Goal: Task Accomplishment & Management: Complete application form

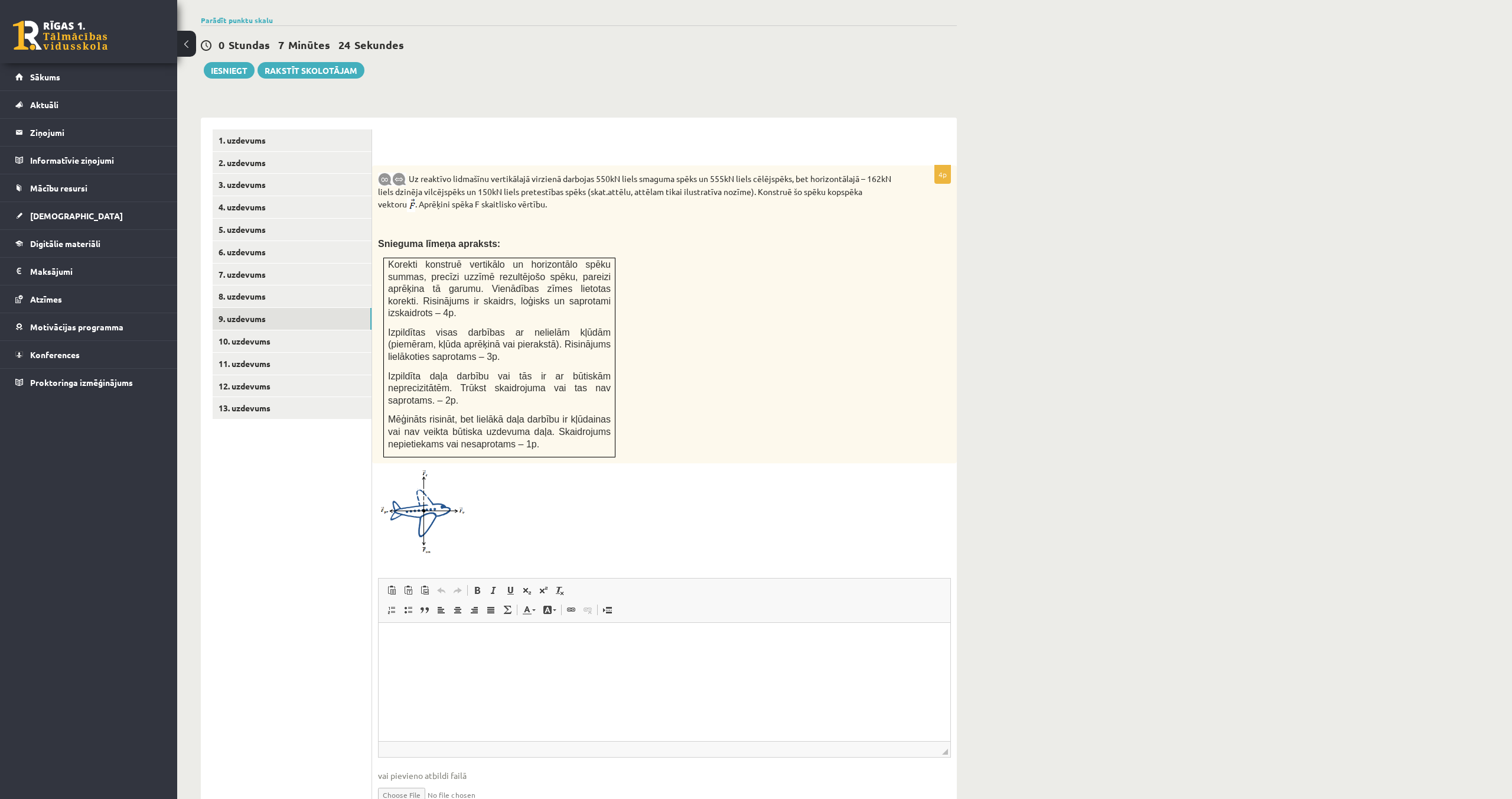
click at [423, 658] on html at bounding box center [664, 640] width 572 height 36
click at [239, 330] on link "10. uzdevums" at bounding box center [292, 341] width 159 height 22
click at [249, 353] on link "11. uzdevums" at bounding box center [292, 364] width 159 height 22
click at [244, 375] on link "12. uzdevums" at bounding box center [292, 386] width 159 height 22
click at [253, 330] on link "10. uzdevums" at bounding box center [292, 341] width 159 height 22
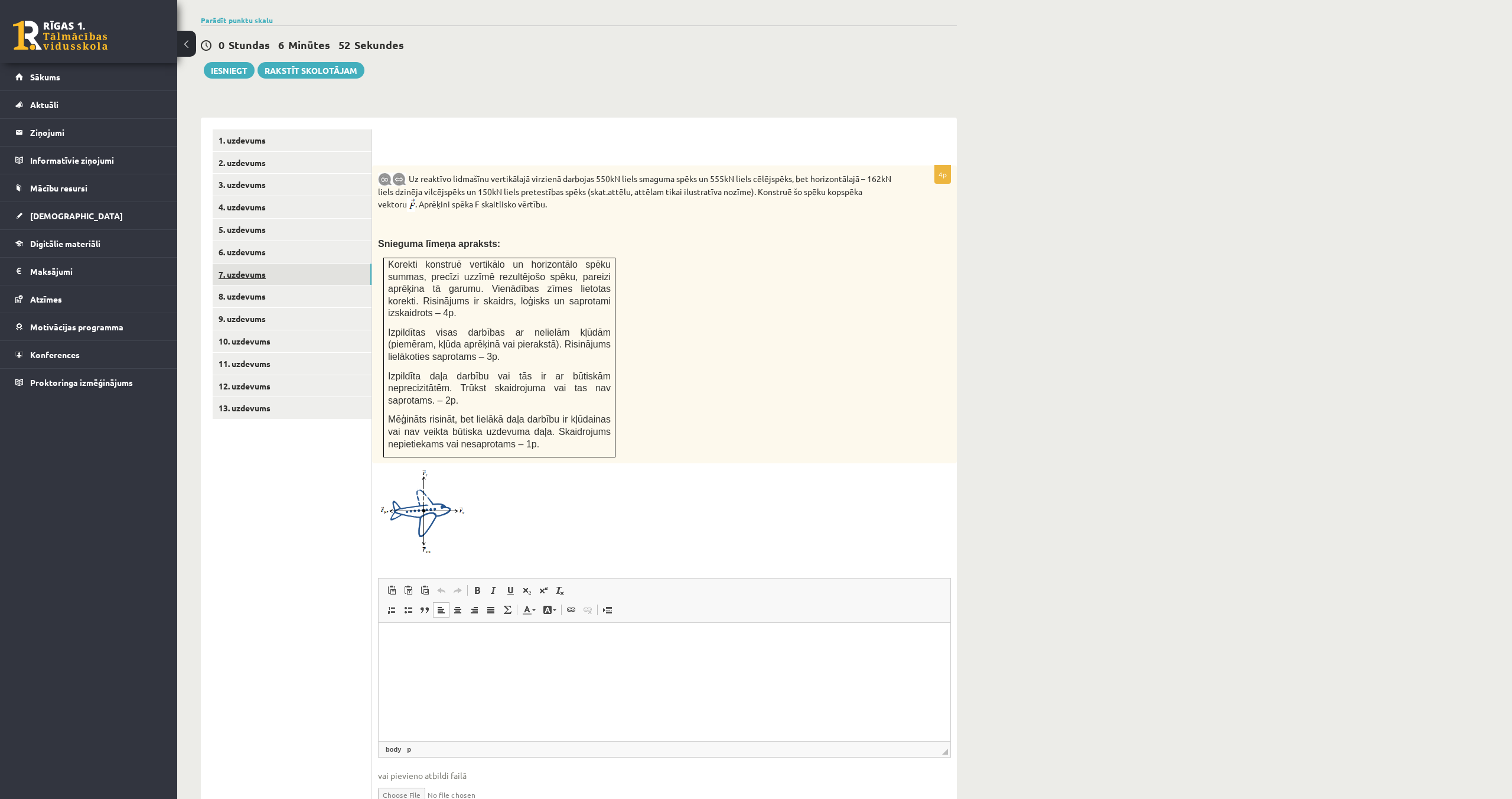
click at [239, 265] on link "7. uzdevums" at bounding box center [292, 274] width 159 height 22
click at [245, 308] on link "9. uzdevums" at bounding box center [292, 319] width 159 height 22
click at [247, 285] on link "8. uzdevums" at bounding box center [292, 296] width 159 height 22
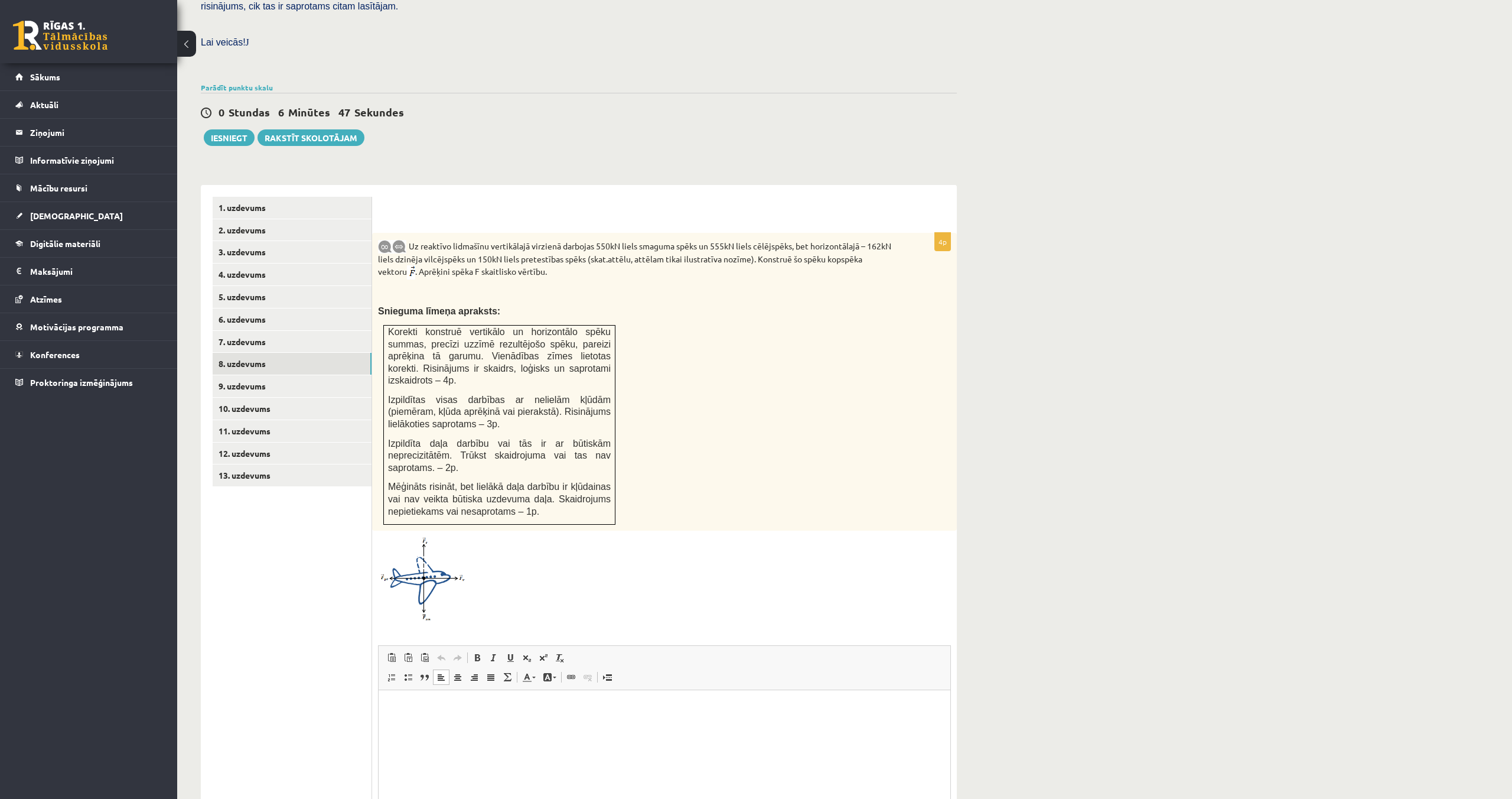
scroll to position [389, 0]
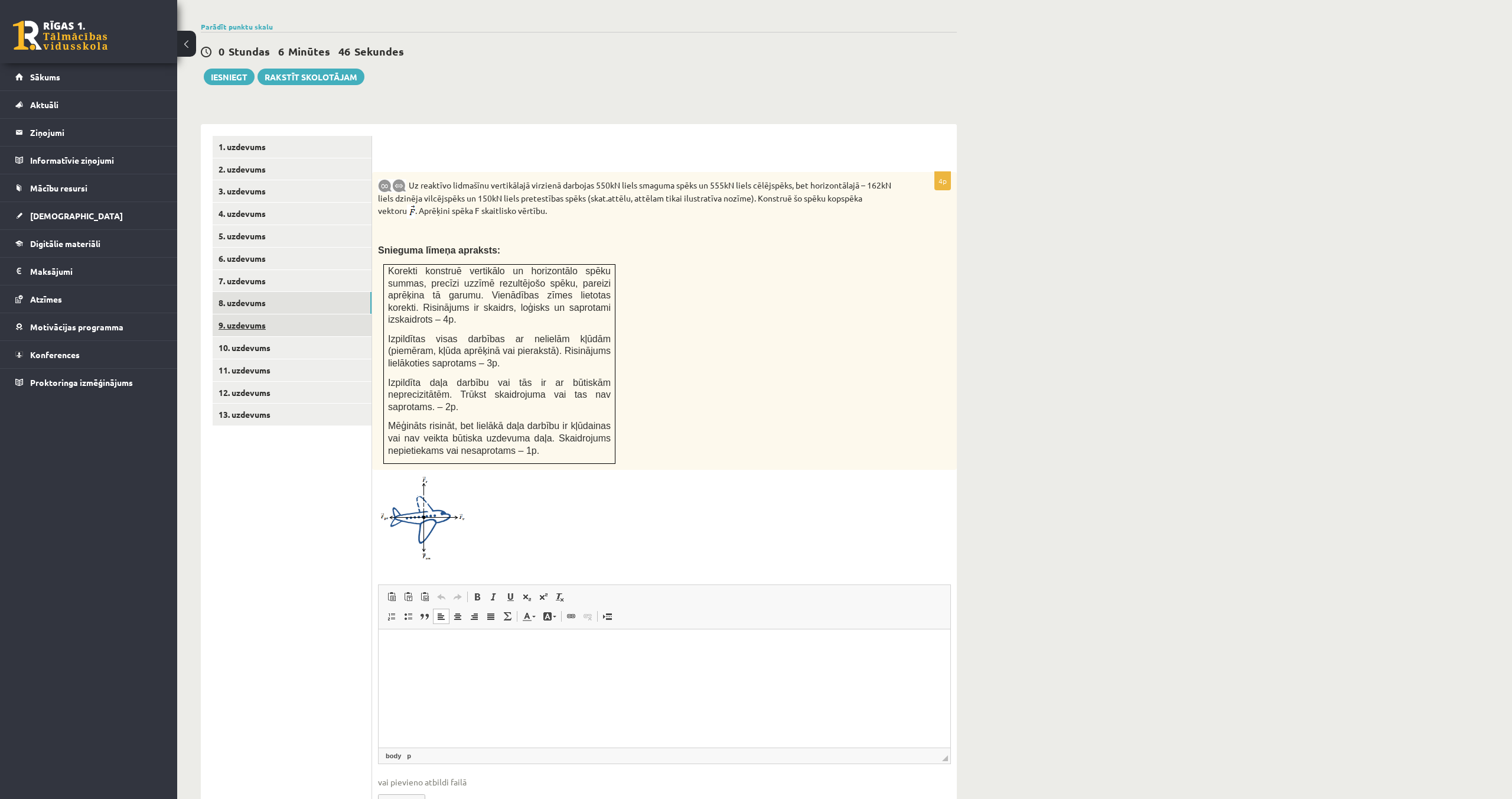
click at [243, 314] on link "9. uzdevums" at bounding box center [292, 325] width 159 height 22
click at [262, 407] on link "13. uzdevums" at bounding box center [292, 414] width 159 height 22
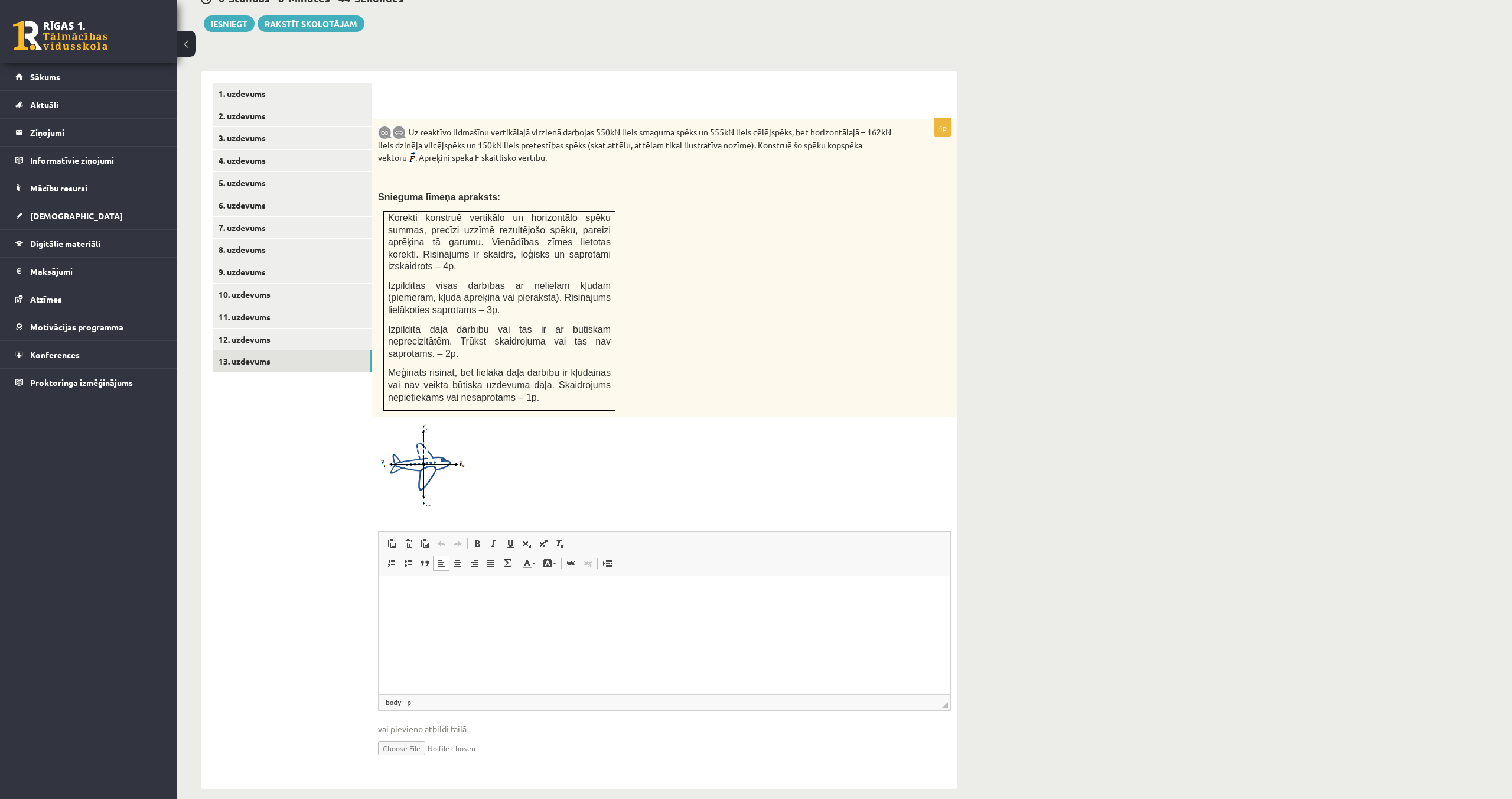
click at [475, 612] on html at bounding box center [664, 594] width 572 height 36
click at [253, 329] on link "12. uzdevums" at bounding box center [292, 339] width 159 height 22
click at [250, 306] on link "11. uzdevums" at bounding box center [292, 317] width 159 height 22
click at [242, 283] on link "10. uzdevums" at bounding box center [292, 294] width 159 height 22
click at [243, 261] on link "9. uzdevums" at bounding box center [292, 272] width 159 height 22
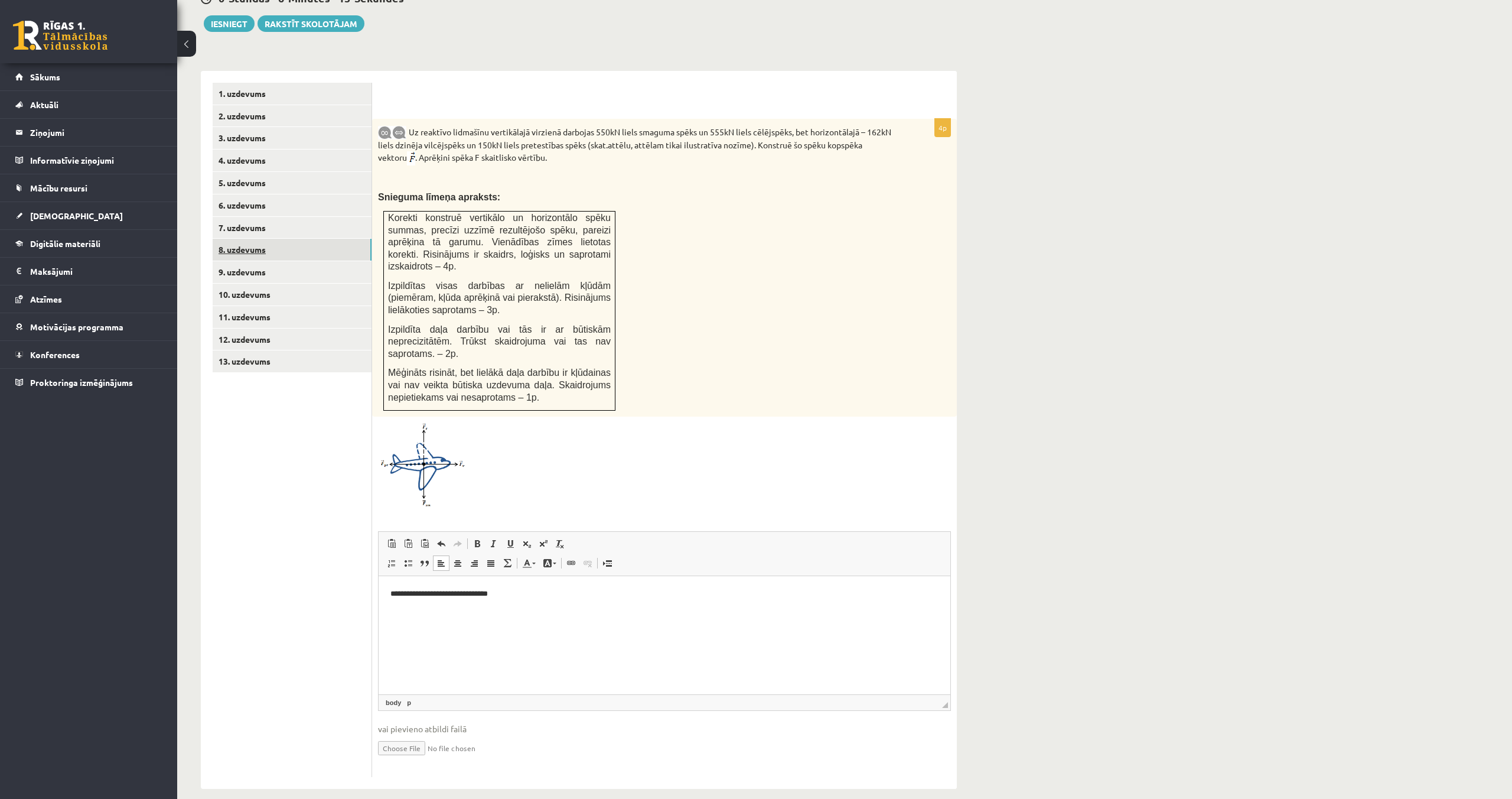
click at [238, 239] on link "8. uzdevums" at bounding box center [292, 250] width 159 height 22
click at [237, 217] on link "7. uzdevums" at bounding box center [292, 228] width 159 height 22
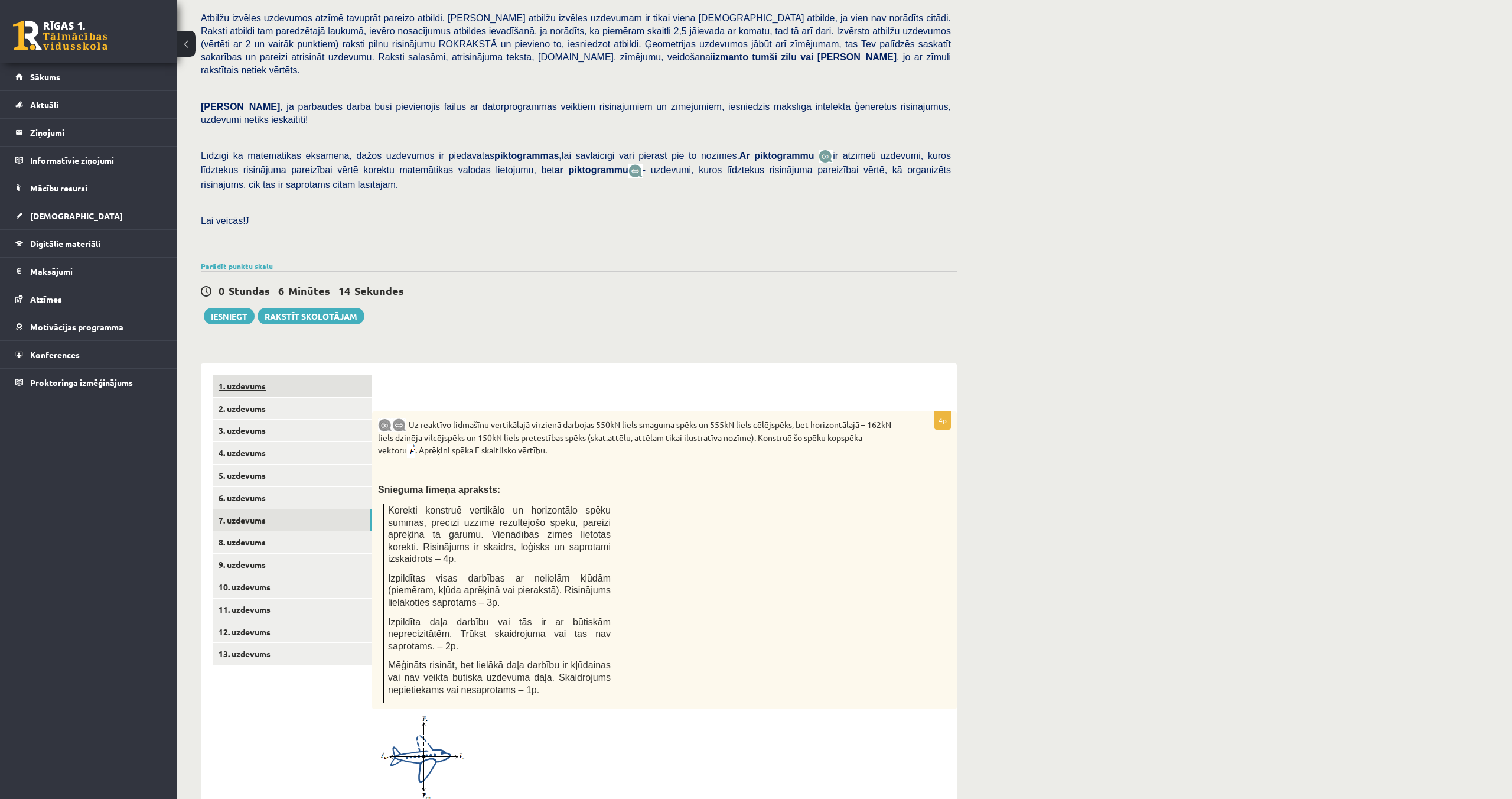
scroll to position [0, 0]
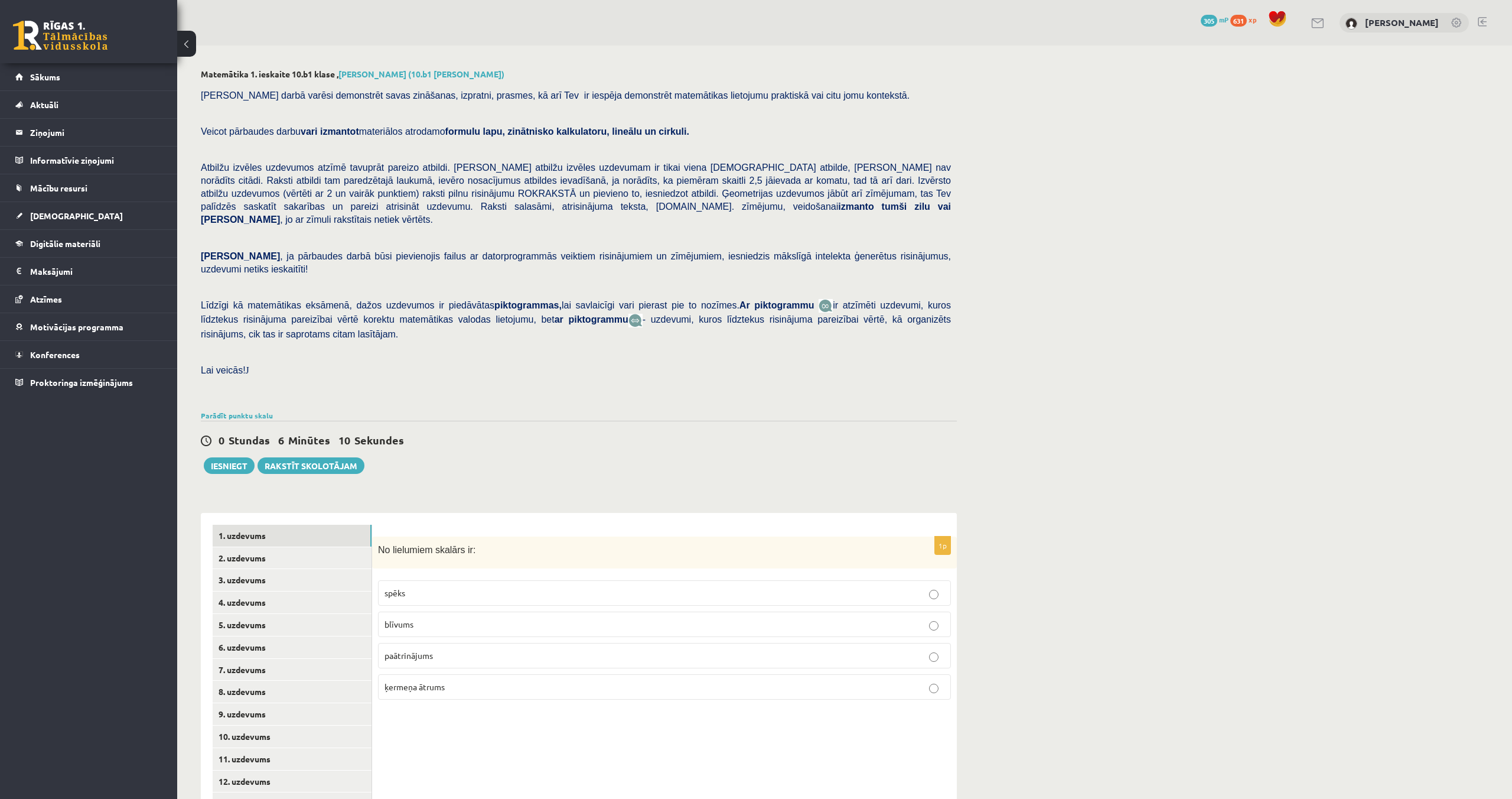
scroll to position [38, 0]
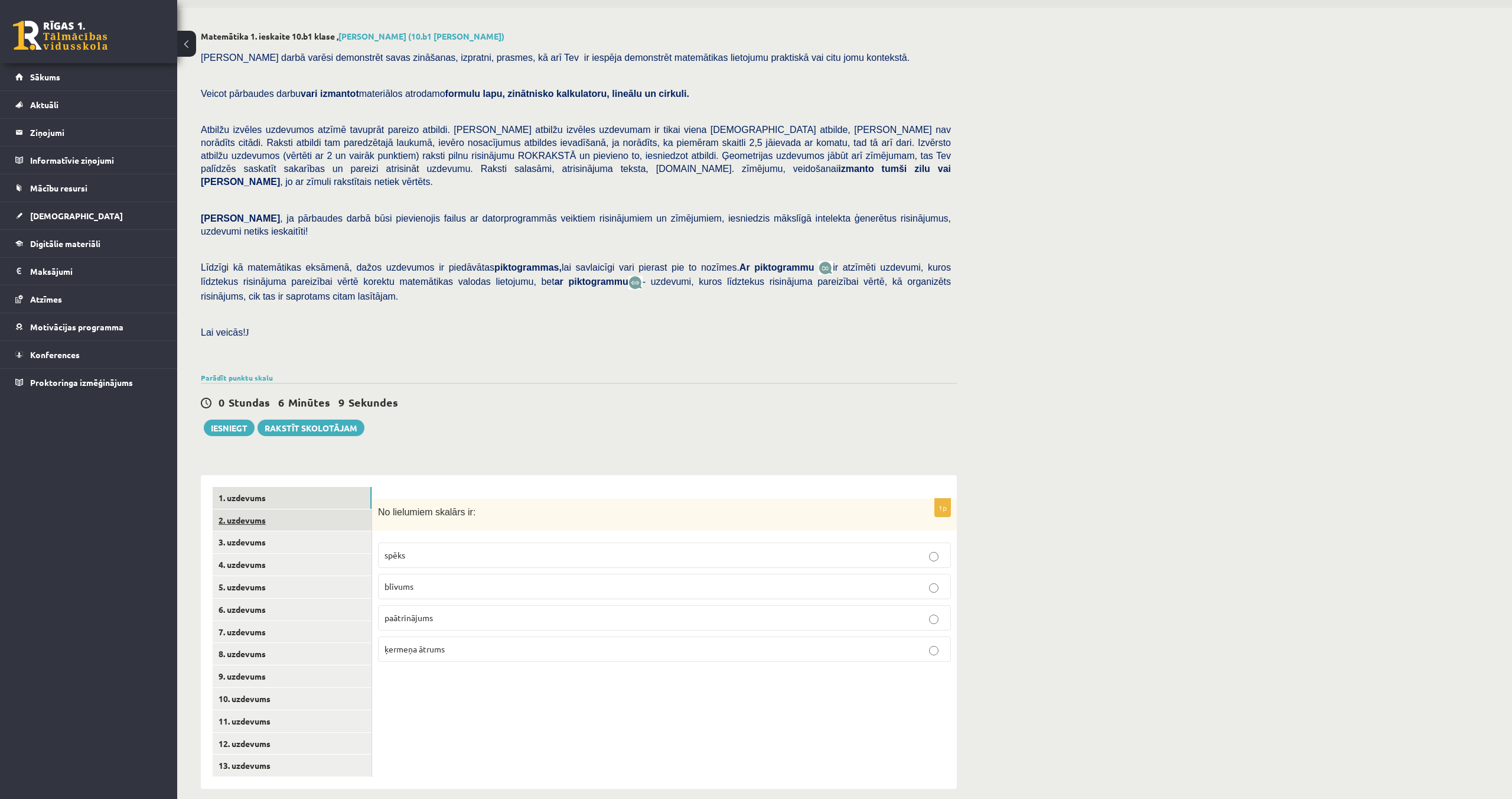
click at [245, 510] on link "2. uzdevums" at bounding box center [292, 520] width 159 height 22
click at [239, 665] on link "9. uzdevums" at bounding box center [292, 676] width 159 height 22
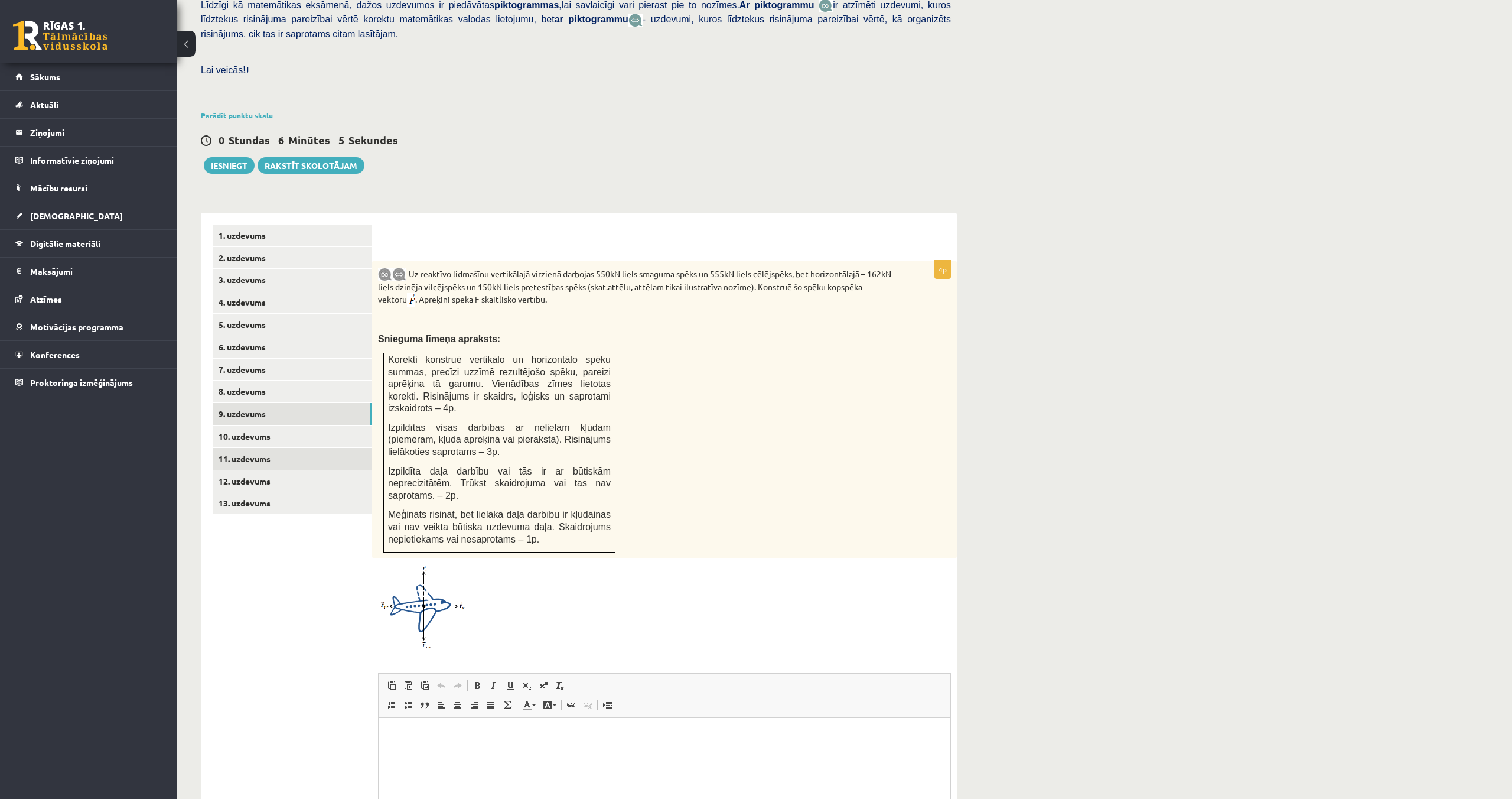
scroll to position [301, 0]
click at [240, 380] on link "8. uzdevums" at bounding box center [292, 391] width 159 height 22
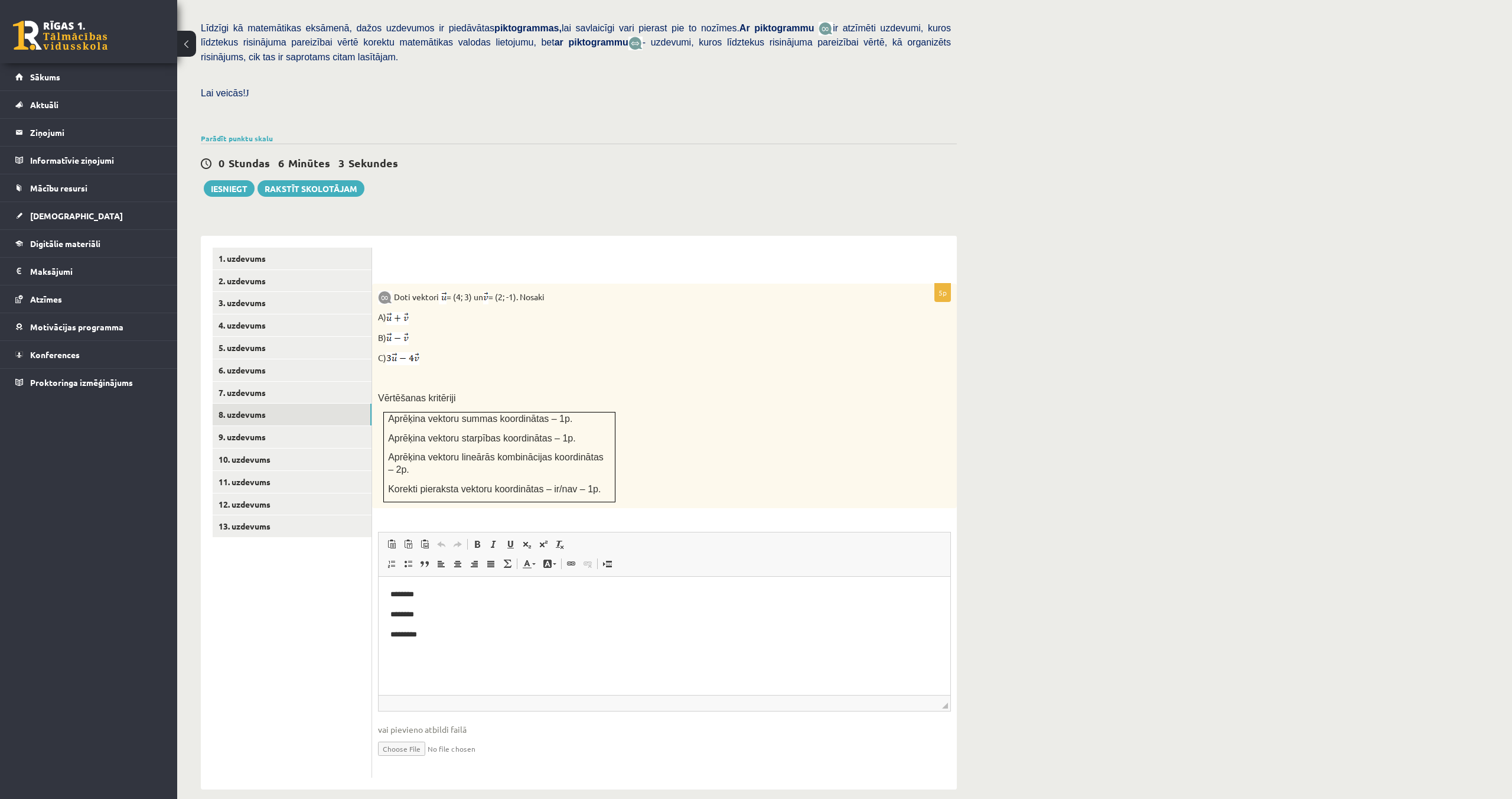
scroll to position [0, 0]
click at [252, 426] on link "9. uzdevums" at bounding box center [292, 437] width 159 height 22
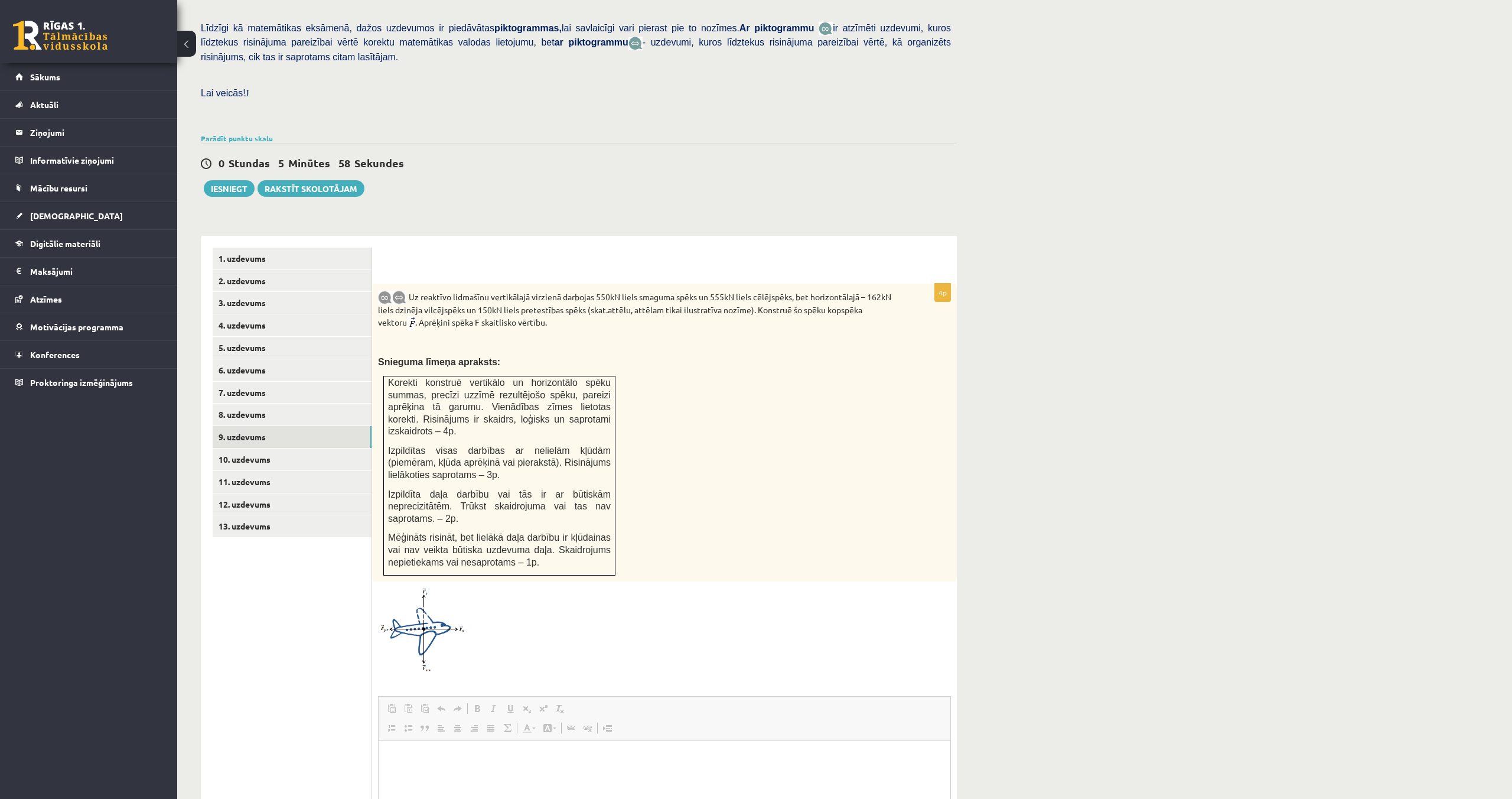
click at [441, 723] on span at bounding box center [441, 728] width 10 height 10
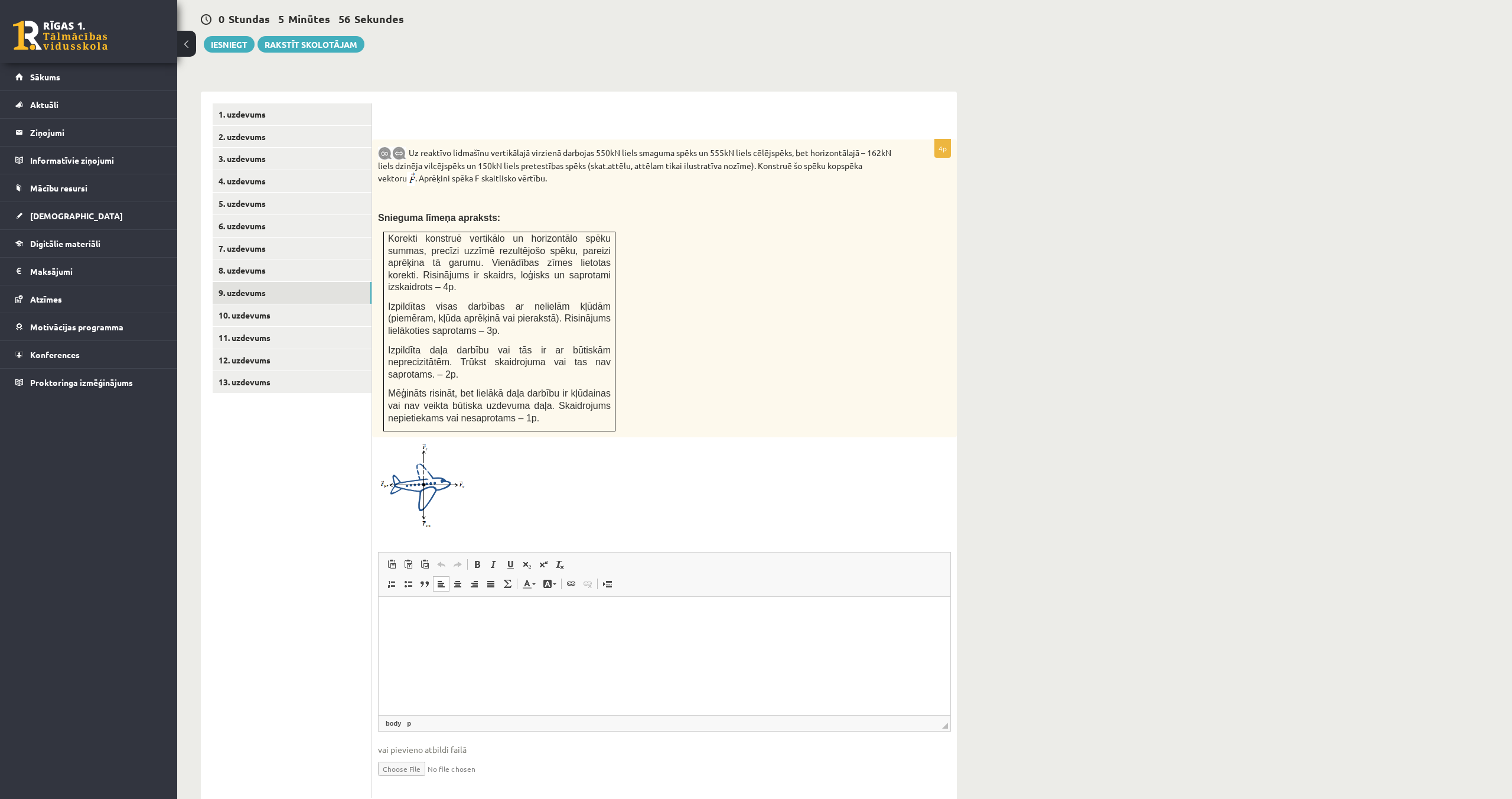
scroll to position [424, 0]
click at [244, 302] on link "10. uzdevums" at bounding box center [292, 312] width 159 height 22
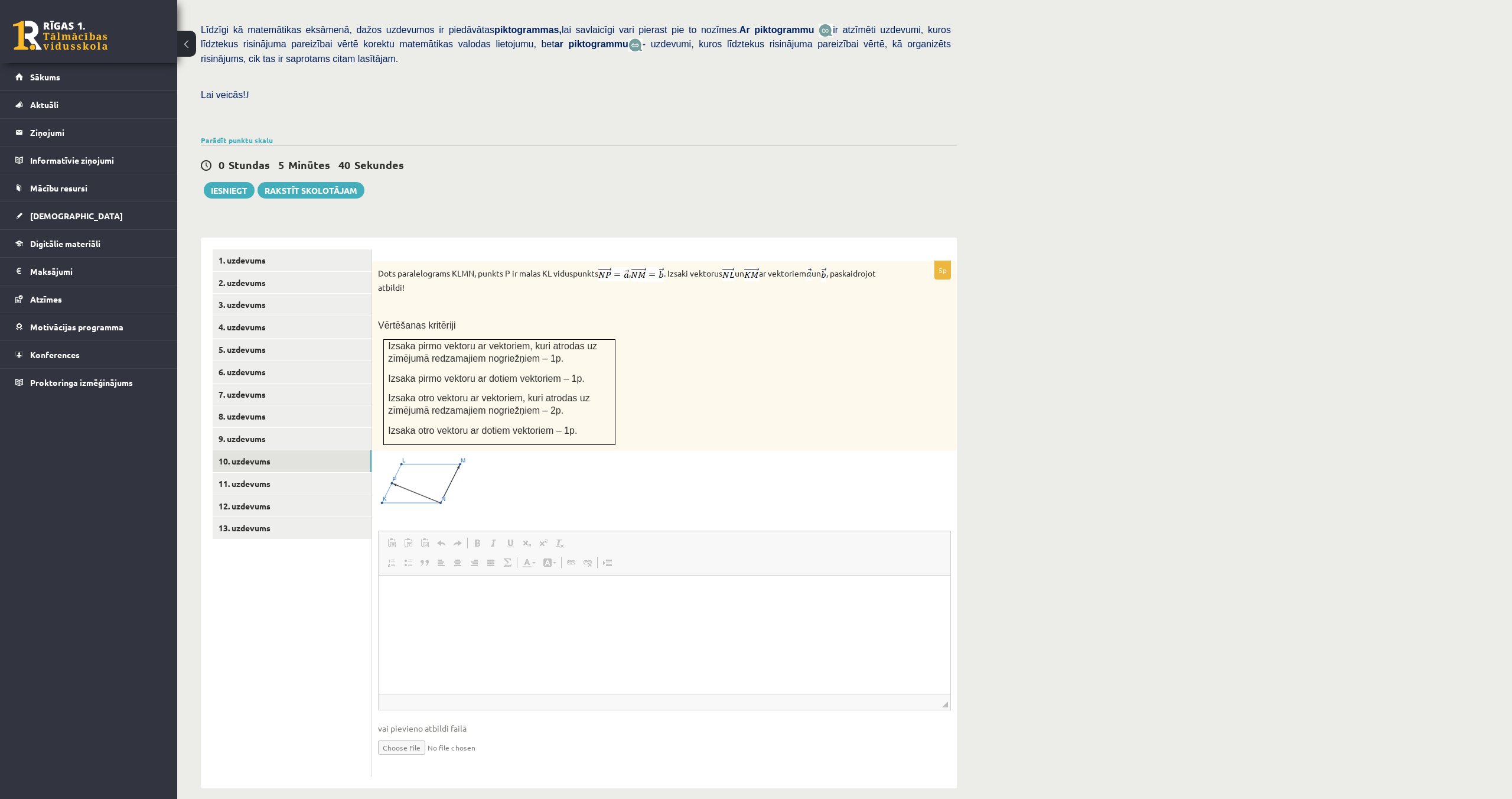
scroll to position [0, 0]
click at [254, 473] on link "11. uzdevums" at bounding box center [292, 483] width 159 height 22
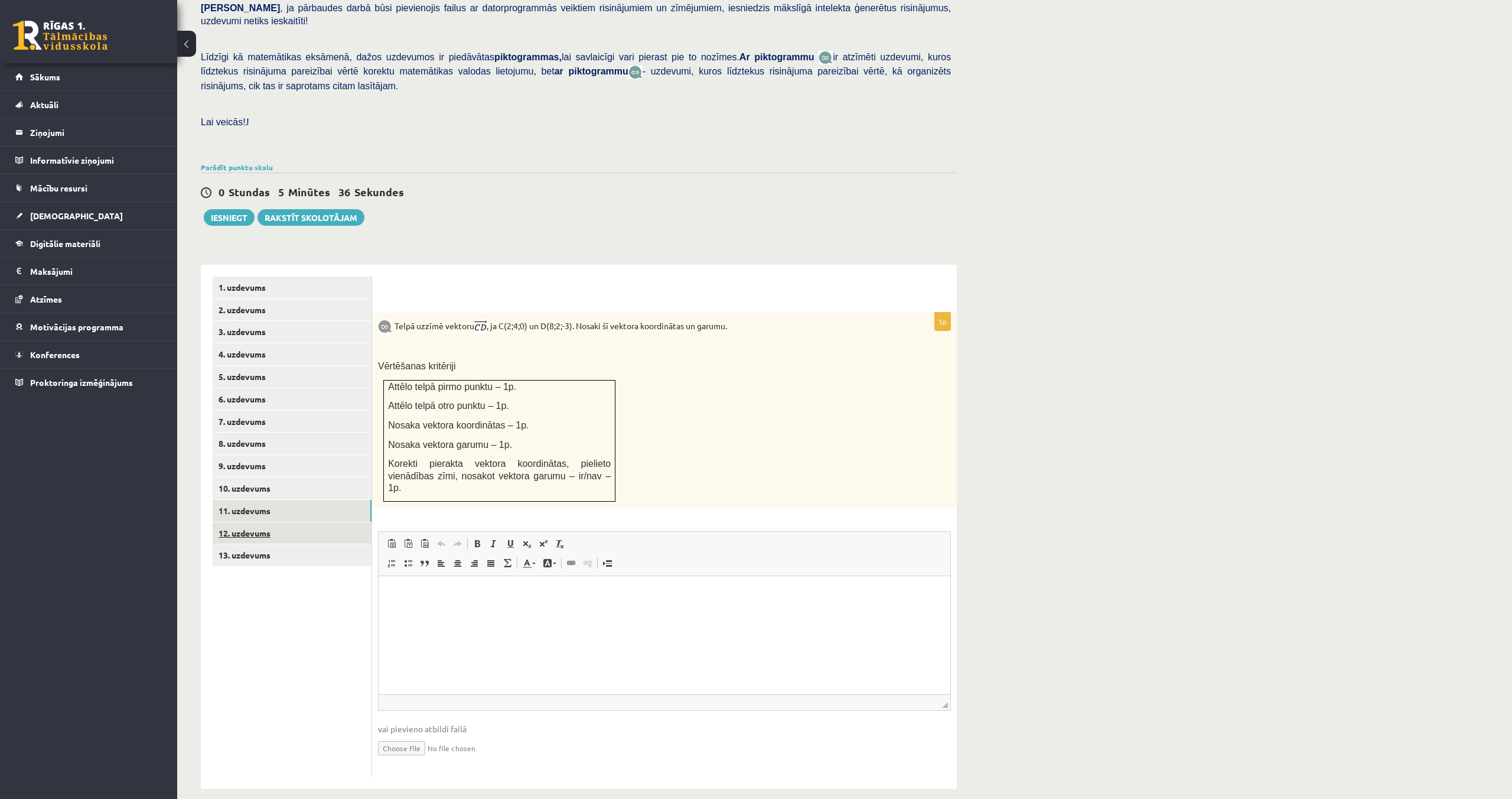
click at [250, 522] on link "12. uzdevums" at bounding box center [292, 533] width 159 height 22
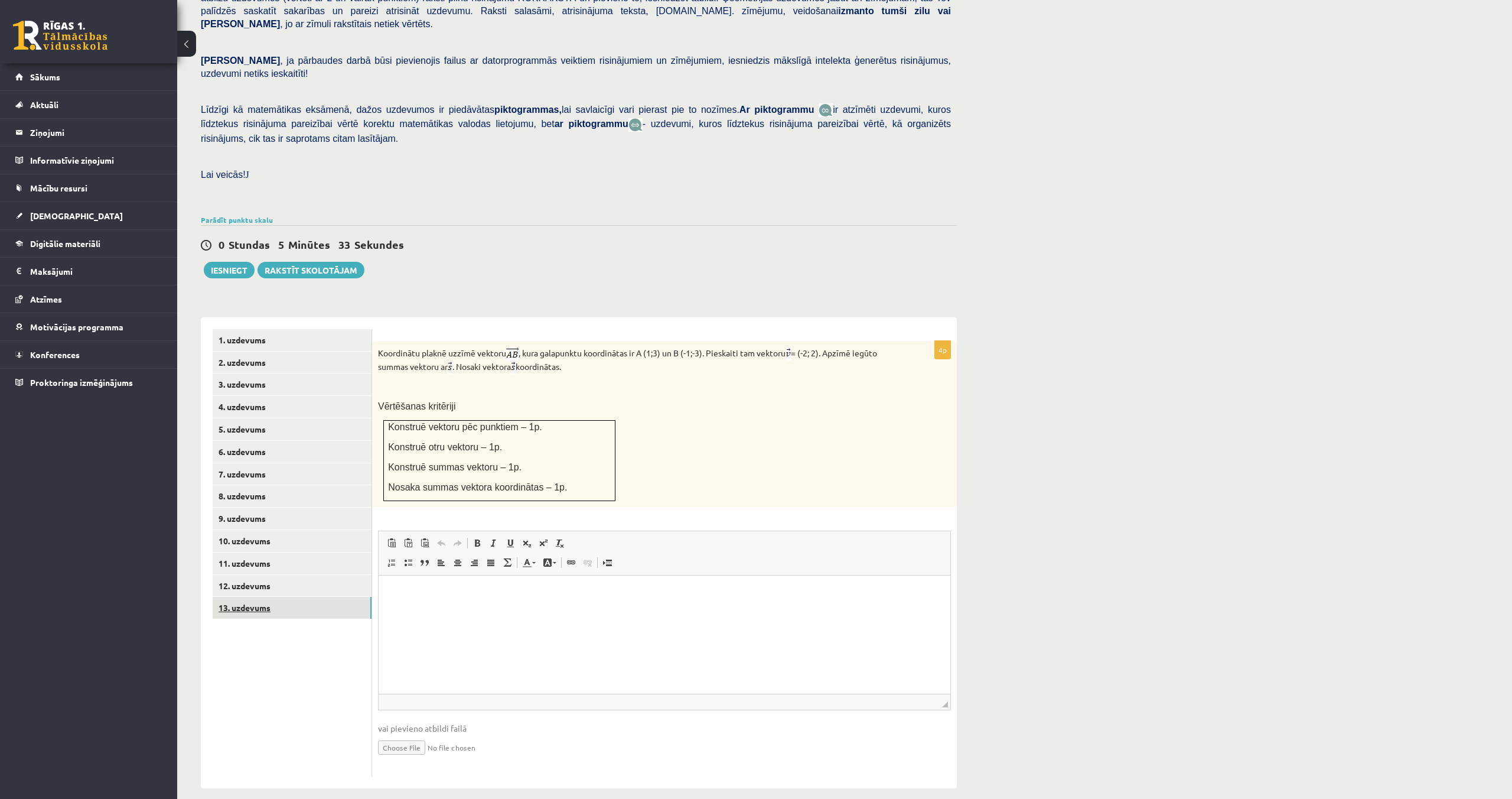
click at [243, 597] on link "13. uzdevums" at bounding box center [292, 607] width 159 height 22
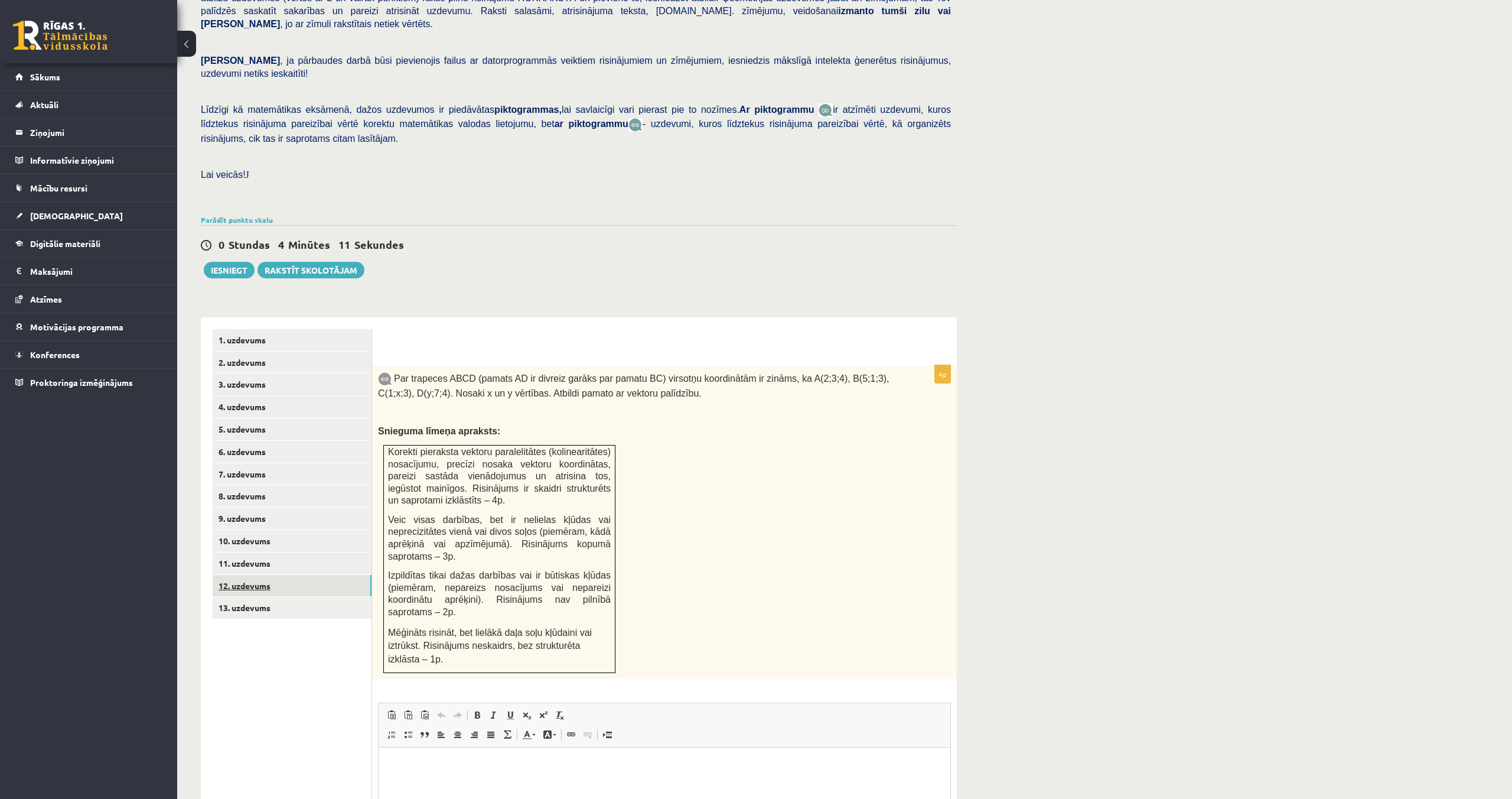
click at [246, 575] on link "12. uzdevums" at bounding box center [292, 586] width 159 height 22
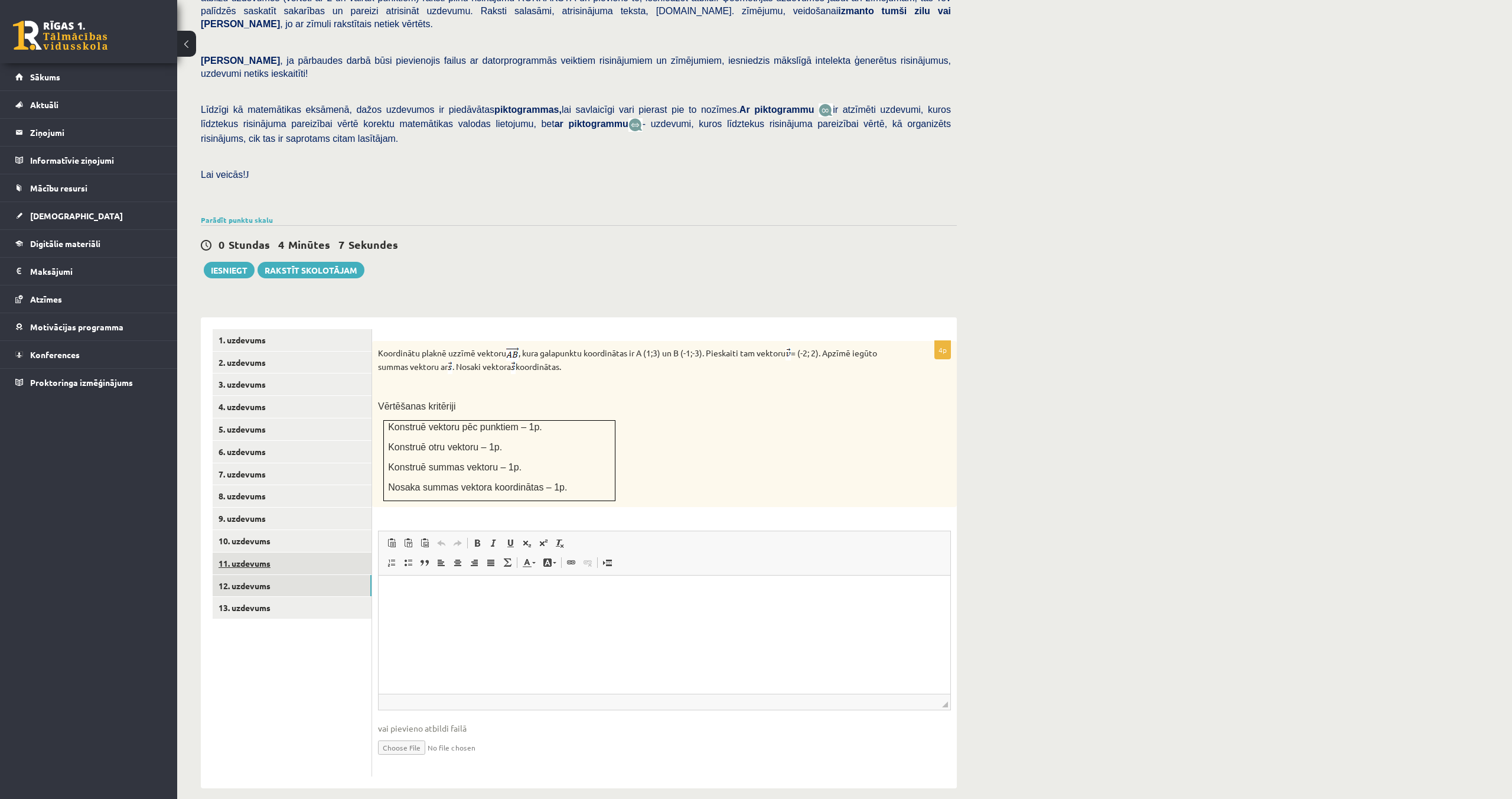
click at [245, 552] on link "11. uzdevums" at bounding box center [292, 563] width 159 height 22
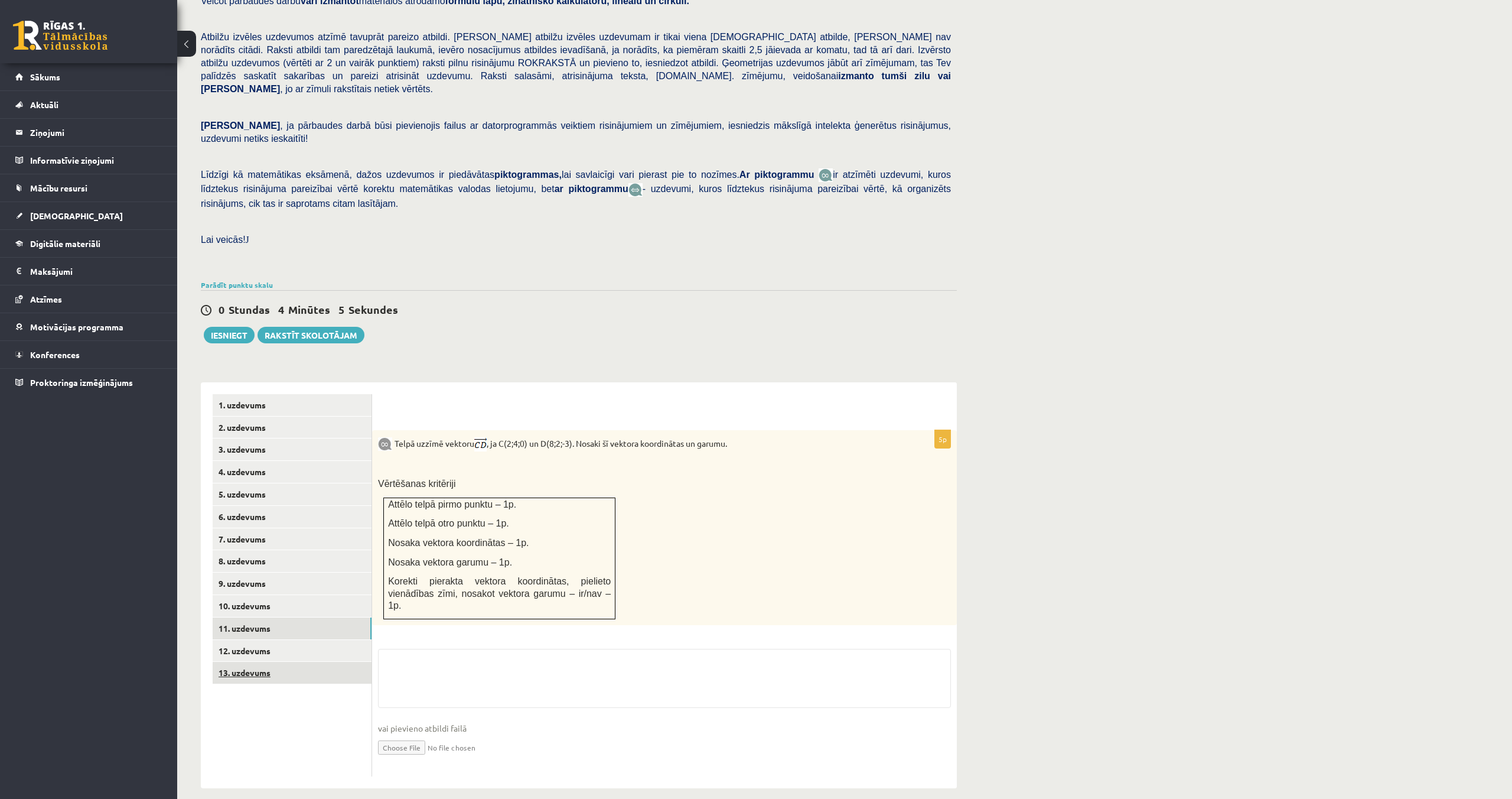
scroll to position [195, 0]
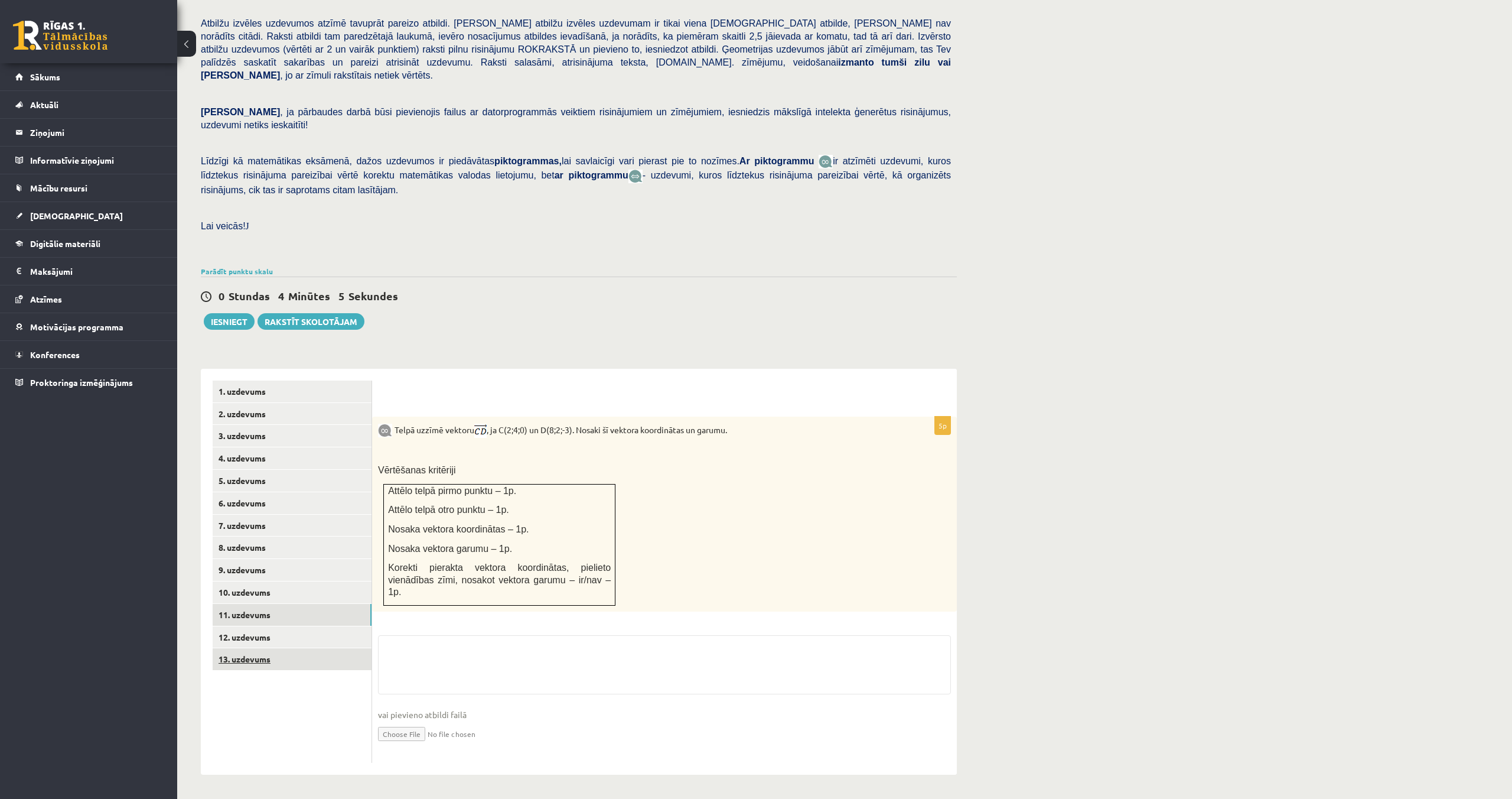
click at [240, 648] on link "13. uzdevums" at bounding box center [292, 659] width 159 height 22
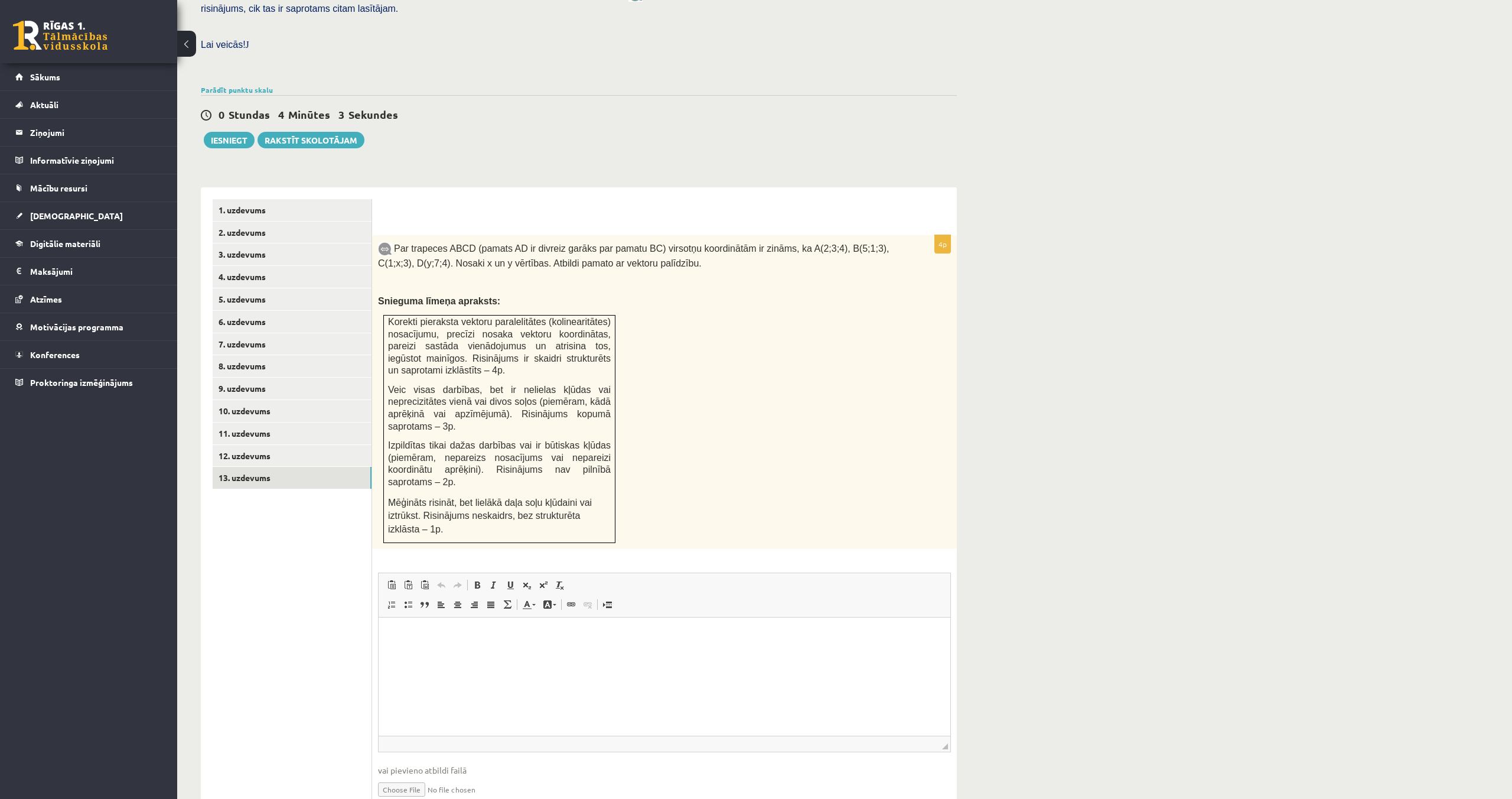
scroll to position [368, 0]
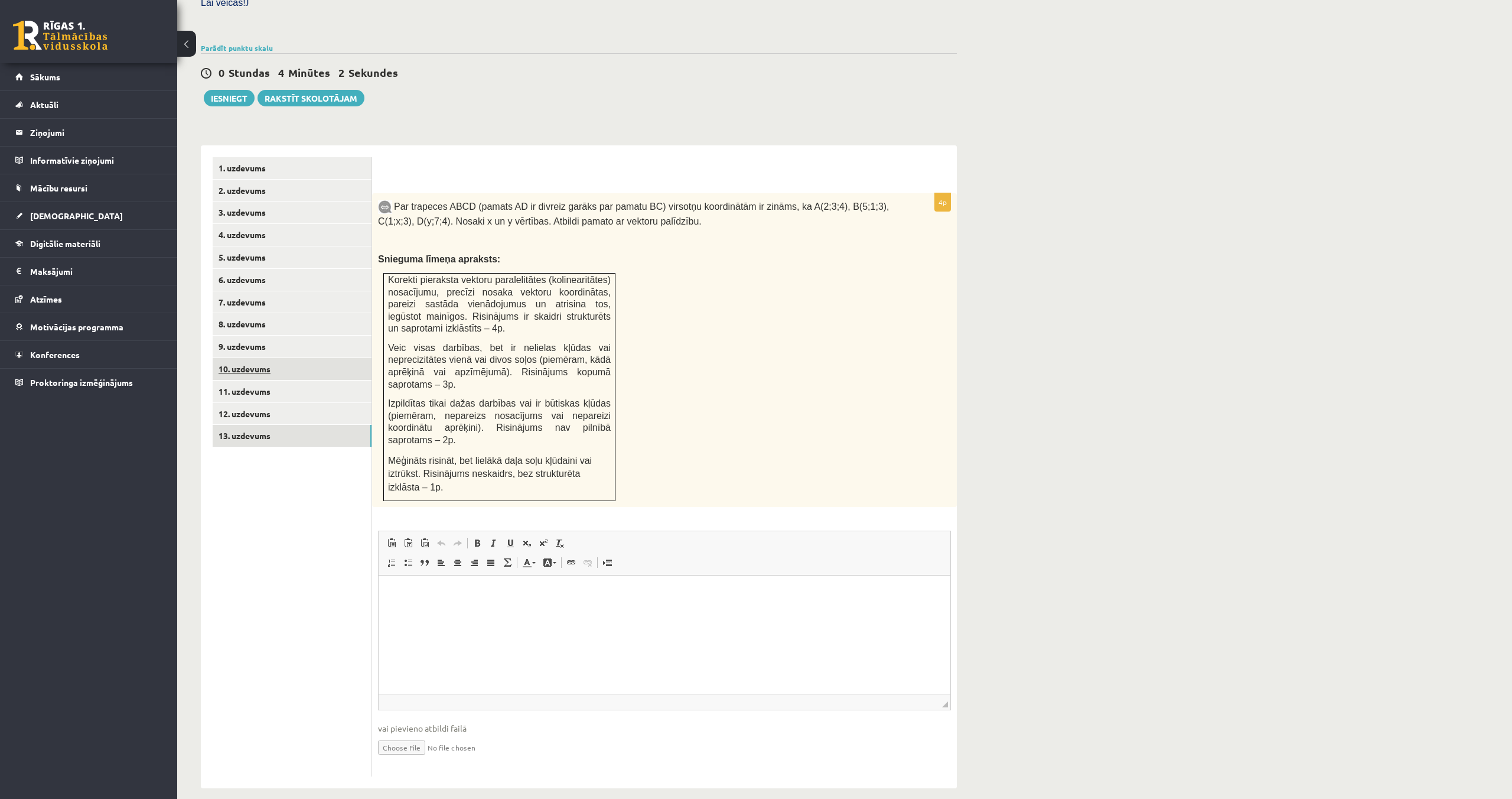
click at [264, 358] on link "10. uzdevums" at bounding box center [292, 369] width 159 height 22
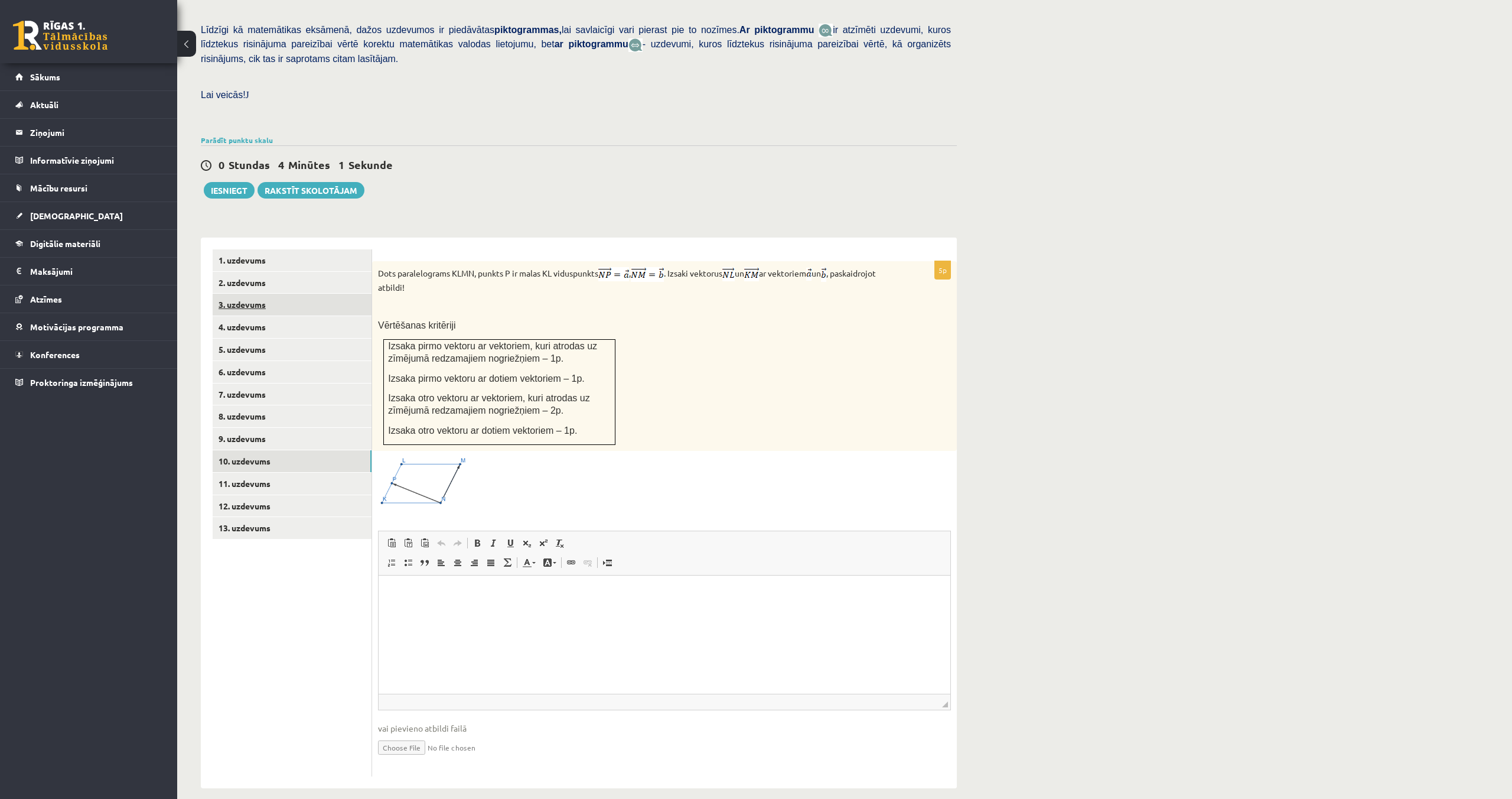
scroll to position [0, 0]
click at [433, 612] on html at bounding box center [664, 594] width 572 height 36
click at [444, 633] on p "**********" at bounding box center [664, 633] width 548 height 13
click at [444, 633] on p "**********" at bounding box center [664, 633] width 548 height 13
click at [243, 182] on button "Iesniegt" at bounding box center [229, 190] width 51 height 17
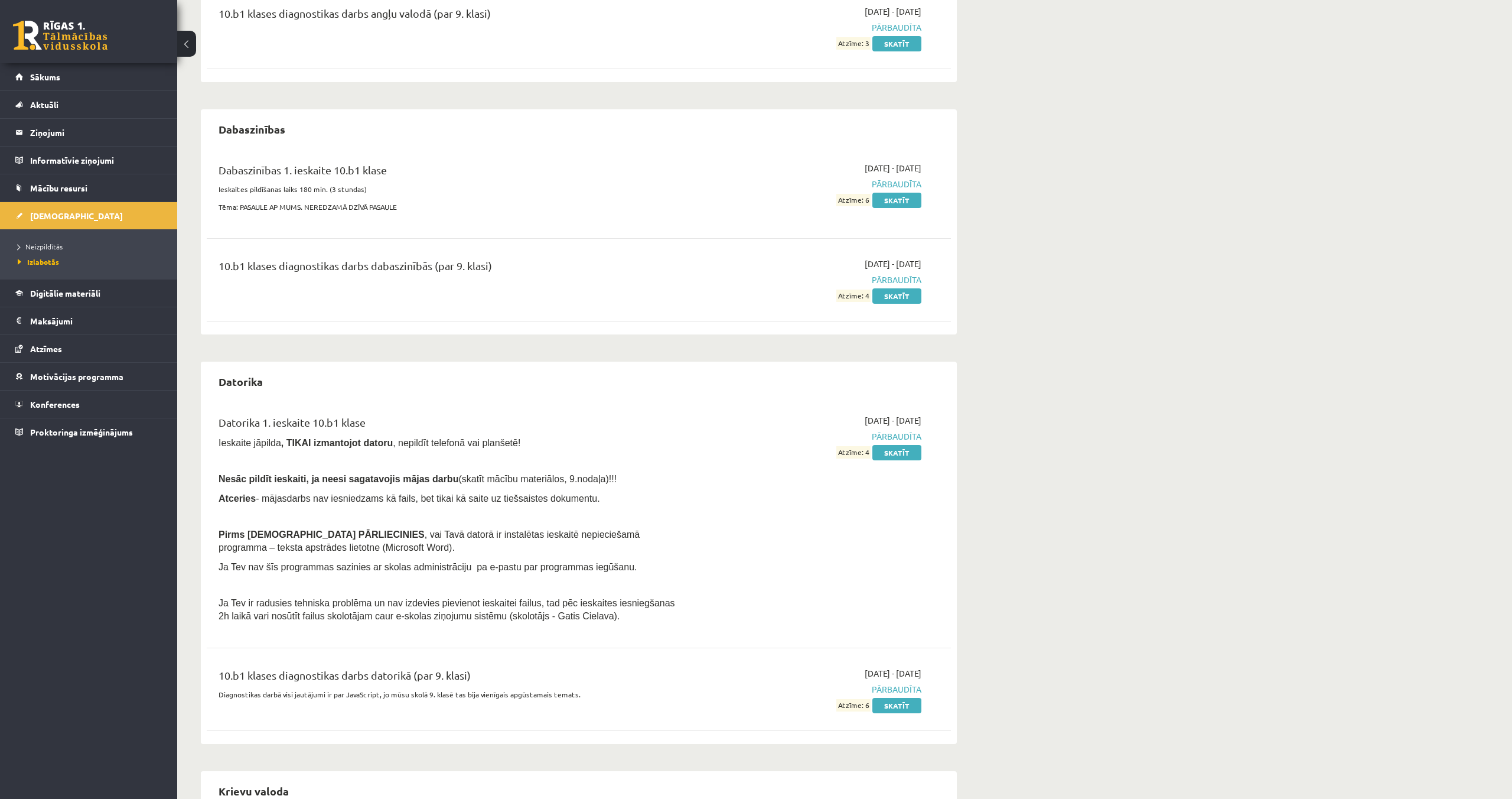
scroll to position [322, 0]
